Goal: Find specific page/section: Find specific page/section

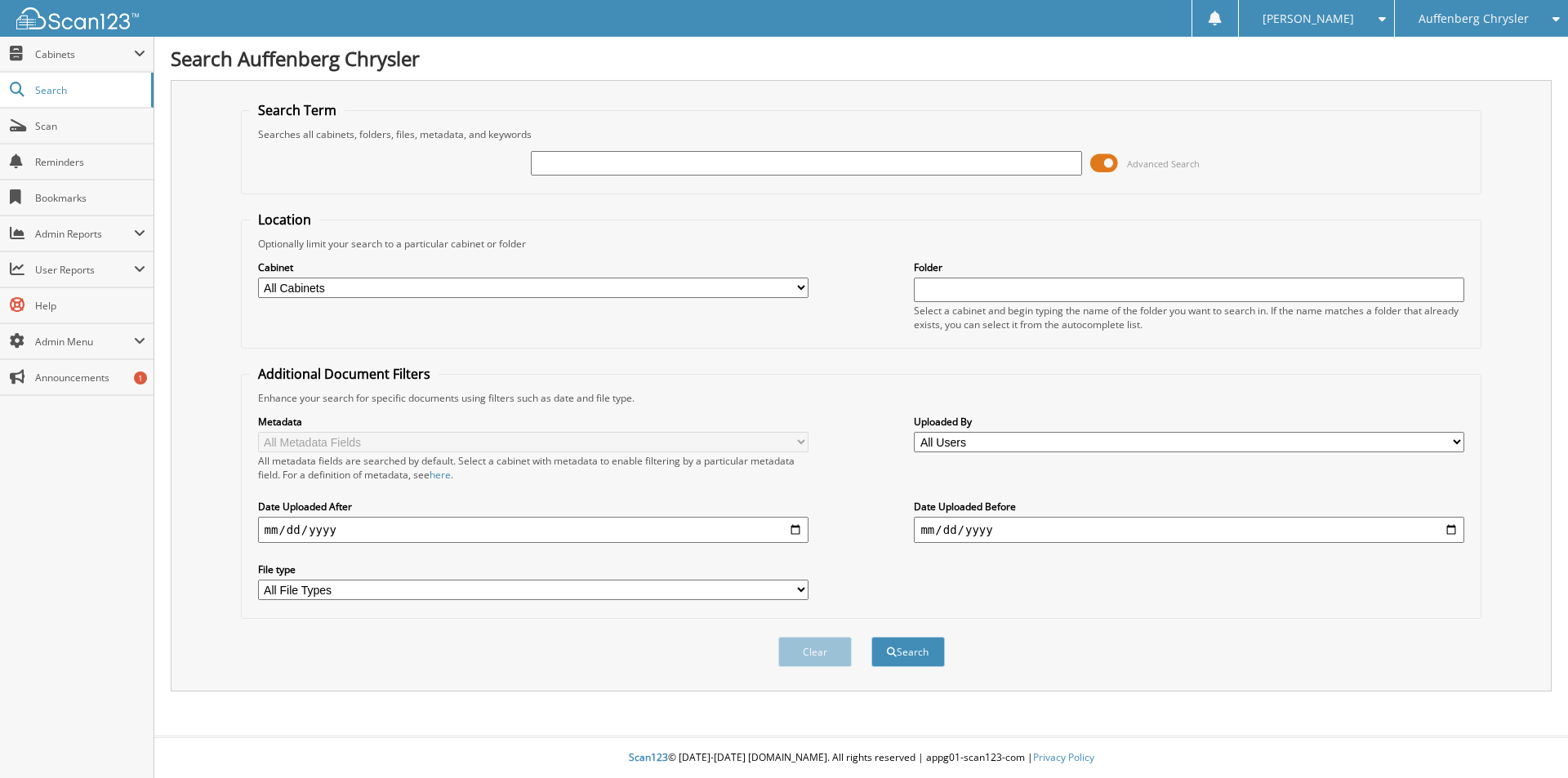
click at [631, 169] on input "text" at bounding box center [806, 163] width 551 height 25
type input "[PERSON_NAME]"
click at [871, 637] on button "Search" at bounding box center [908, 652] width 74 height 30
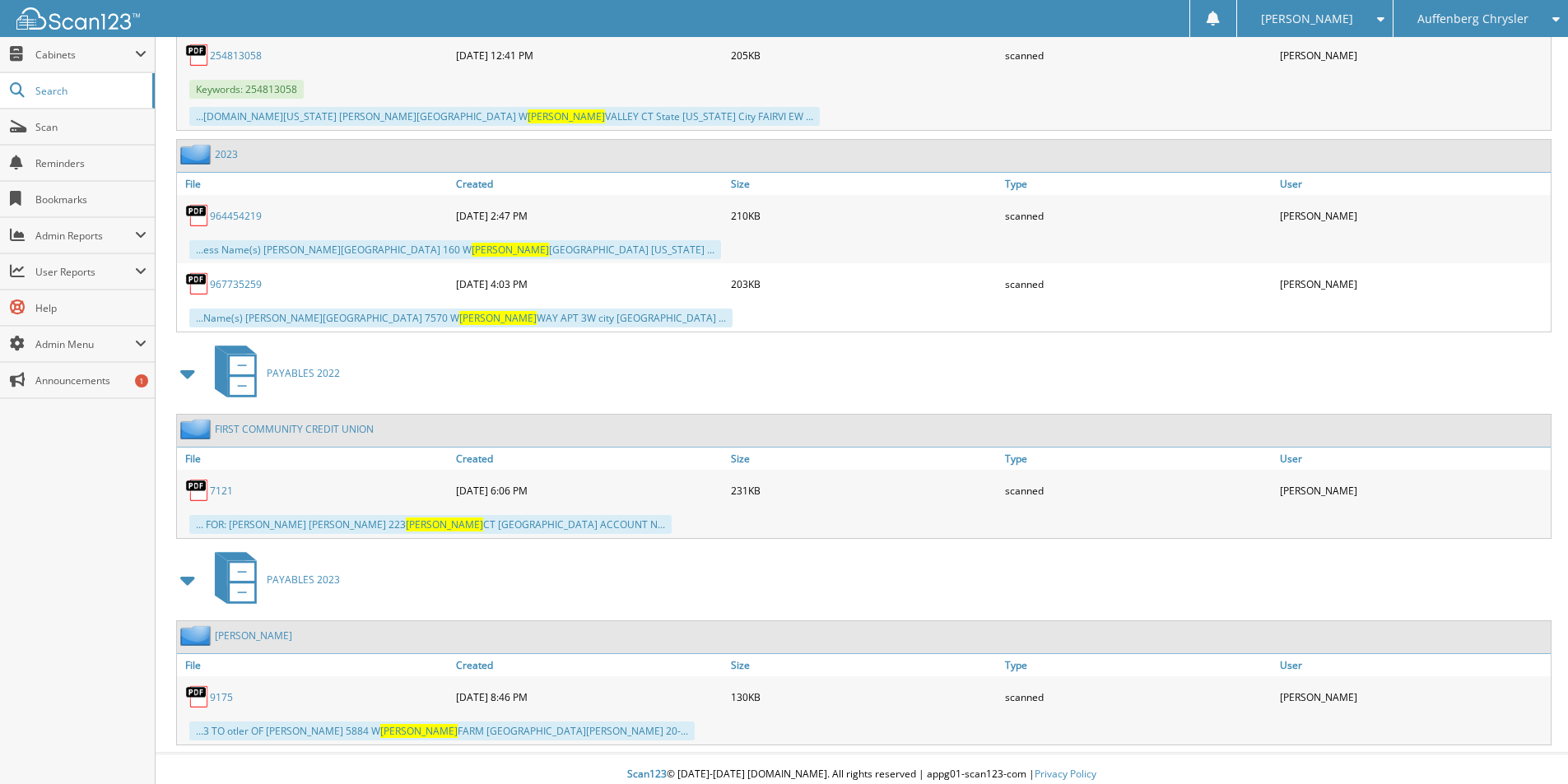
scroll to position [6968, 0]
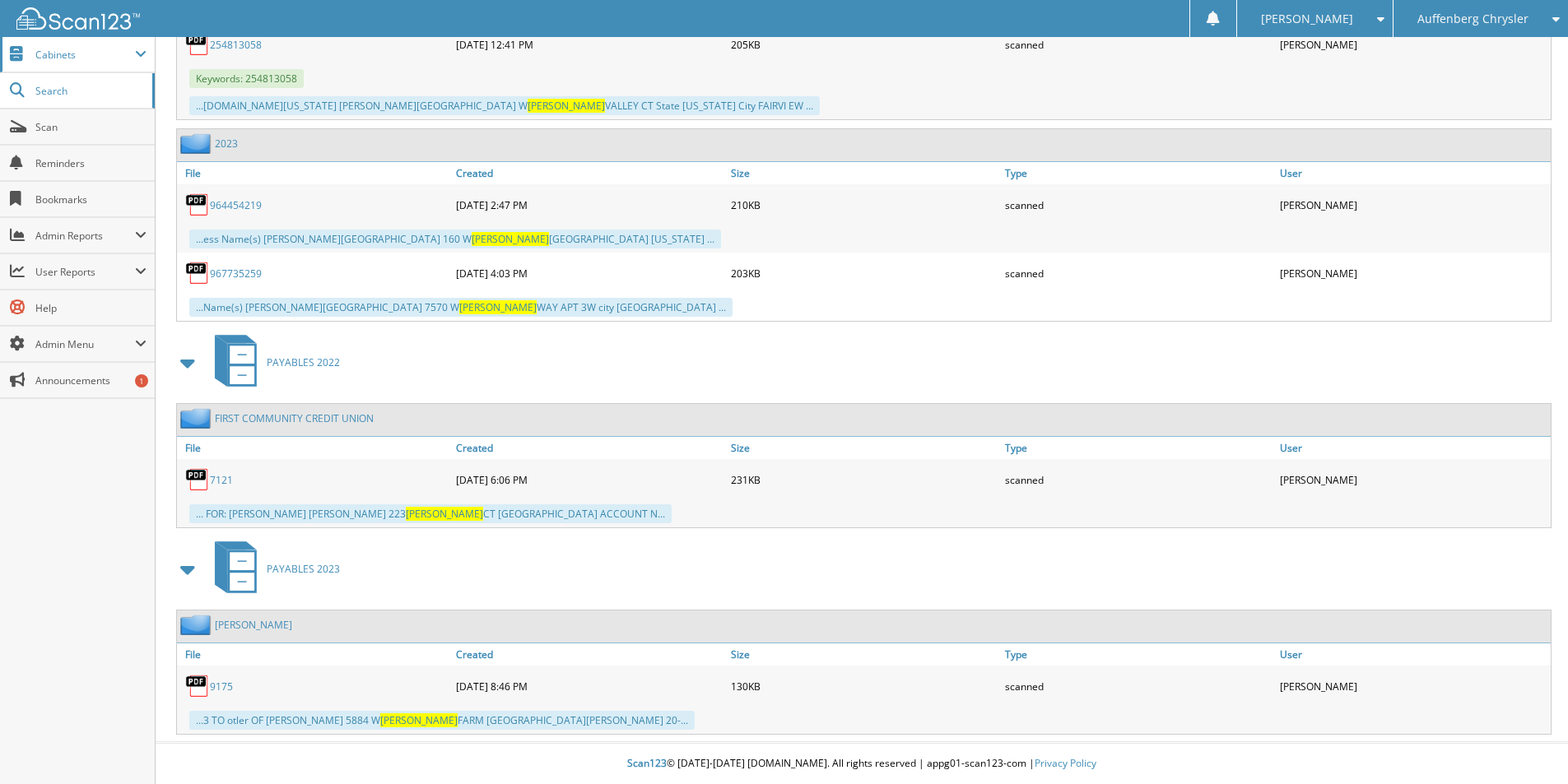
click at [60, 58] on span "Cabinets" at bounding box center [85, 54] width 99 height 14
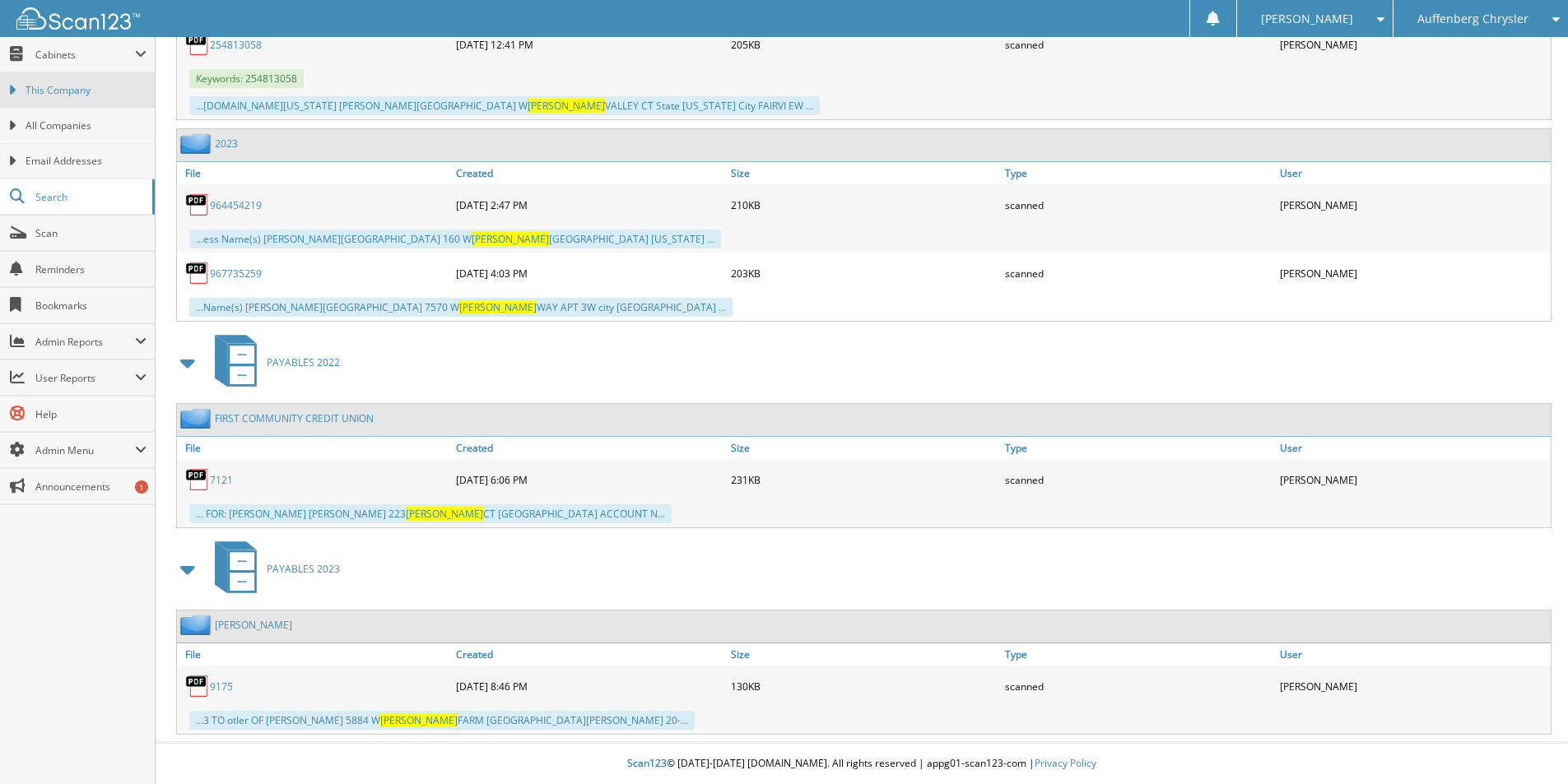
click at [79, 89] on span "This Company" at bounding box center [86, 90] width 121 height 15
